Goal: Transaction & Acquisition: Book appointment/travel/reservation

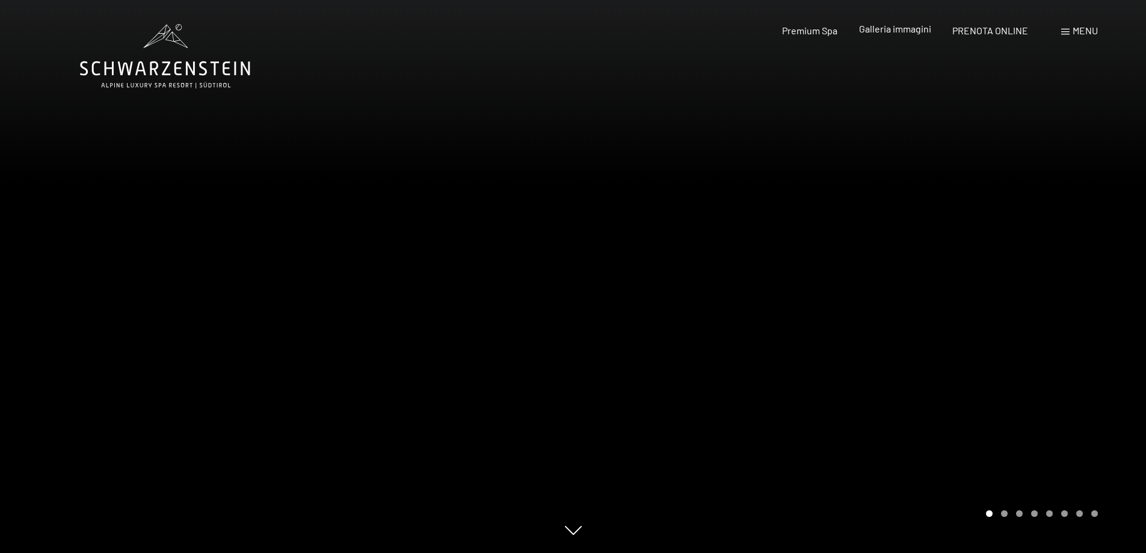
click at [884, 27] on span "Galleria immagini" at bounding box center [895, 28] width 72 height 11
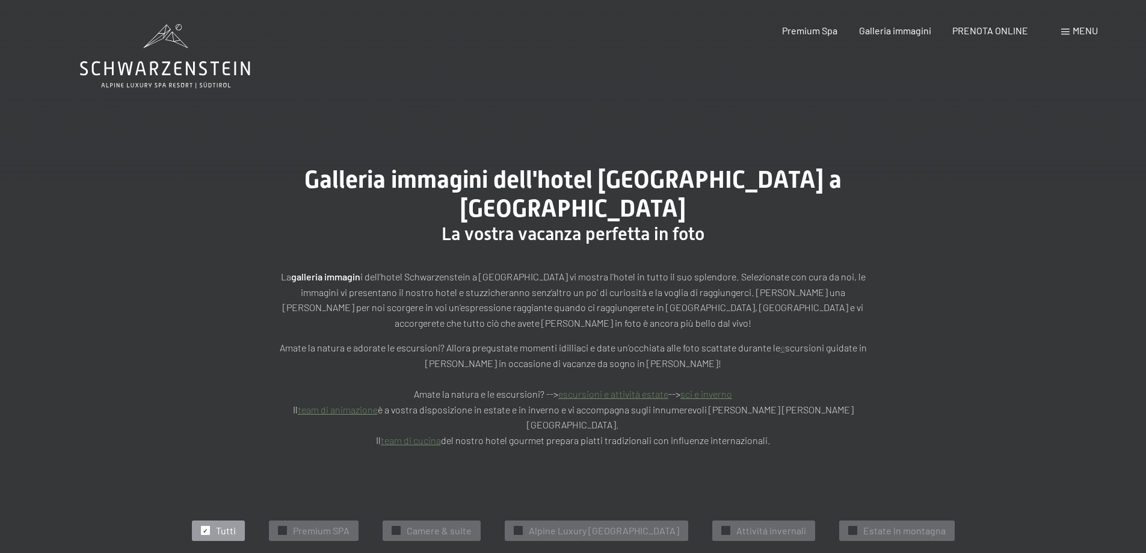
click at [643, 388] on link "escursioni e attività estate" at bounding box center [613, 393] width 110 height 11
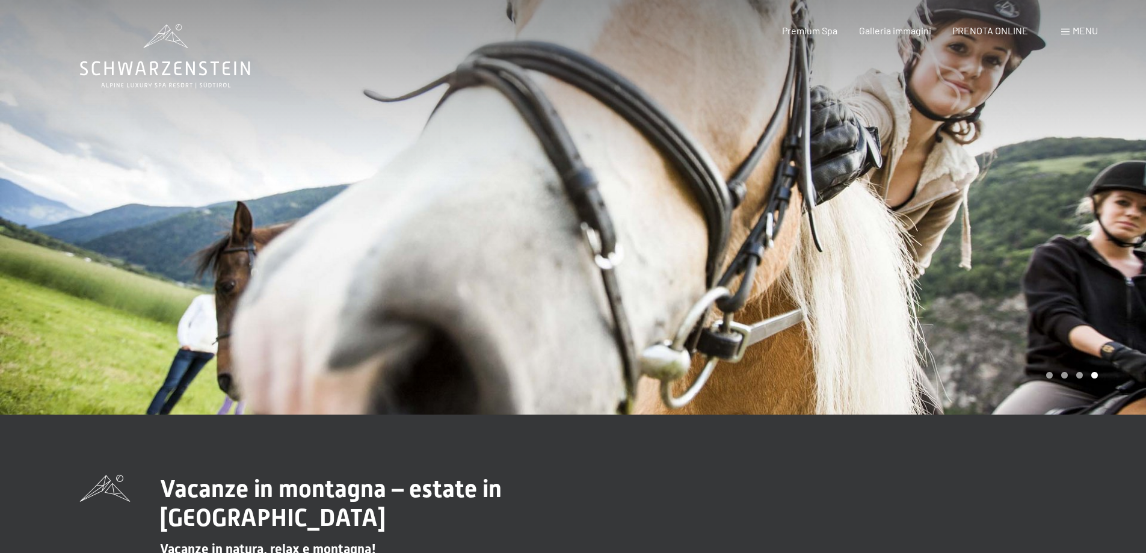
click at [1078, 29] on span "Menu" at bounding box center [1084, 30] width 25 height 11
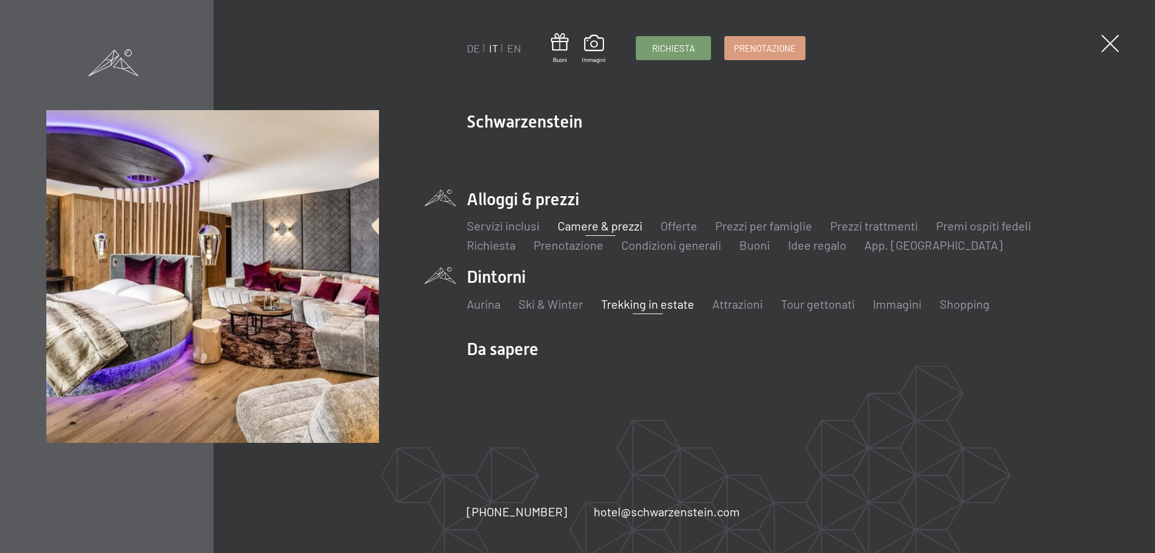
click at [606, 226] on link "Camere & prezzi" at bounding box center [599, 225] width 85 height 14
